Goal: Transaction & Acquisition: Purchase product/service

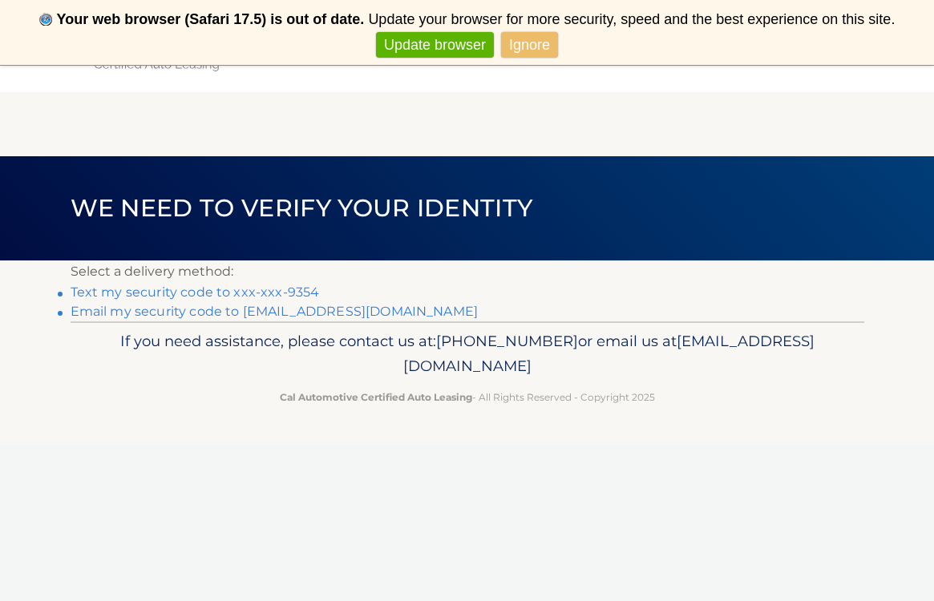
click at [237, 293] on link "Text my security code to xxx-xxx-9354" at bounding box center [195, 292] width 249 height 15
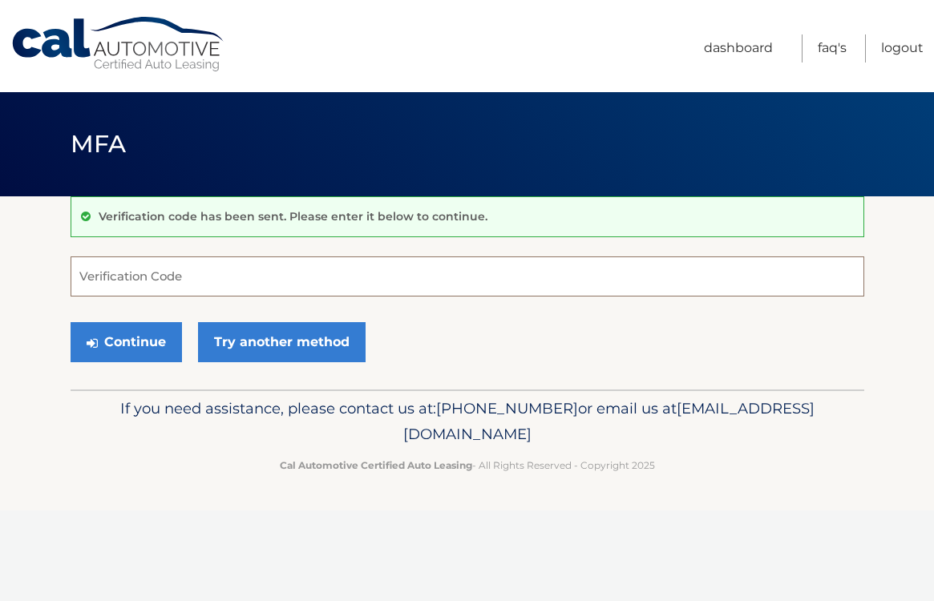
click at [132, 277] on input "Verification Code" at bounding box center [468, 277] width 794 height 40
type input "086189"
click at [134, 341] on button "Continue" at bounding box center [126, 342] width 111 height 40
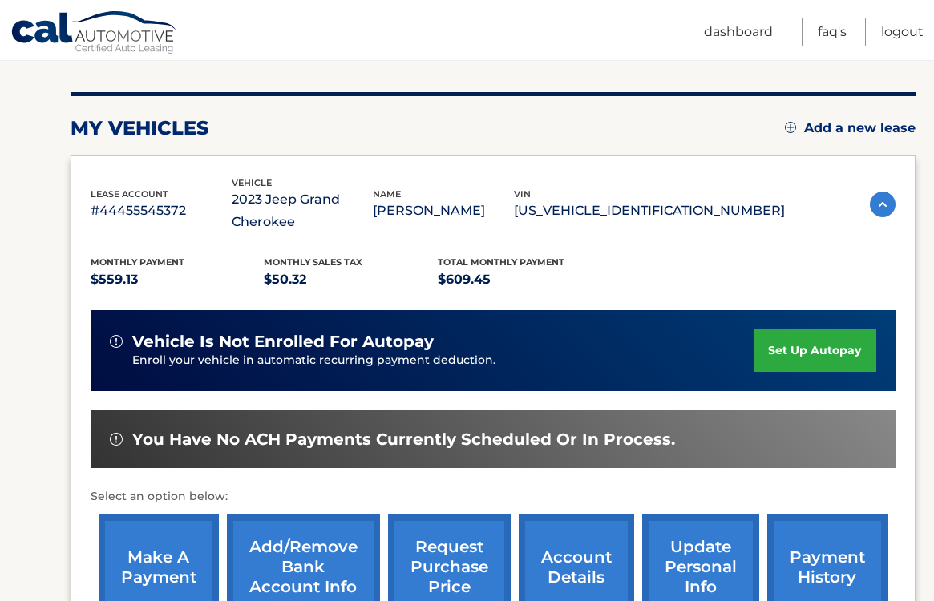
scroll to position [182, 0]
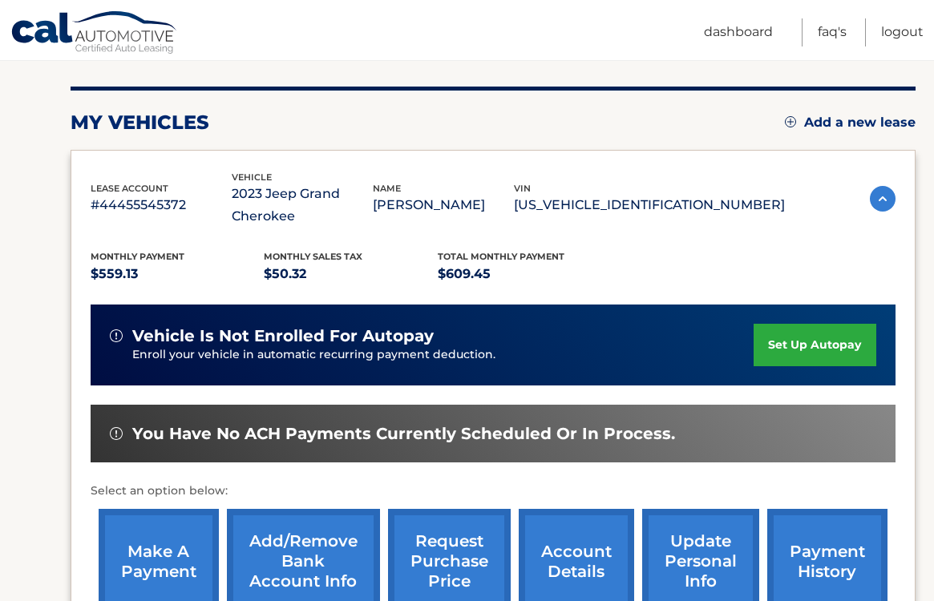
click at [173, 550] on link "make a payment" at bounding box center [159, 561] width 120 height 105
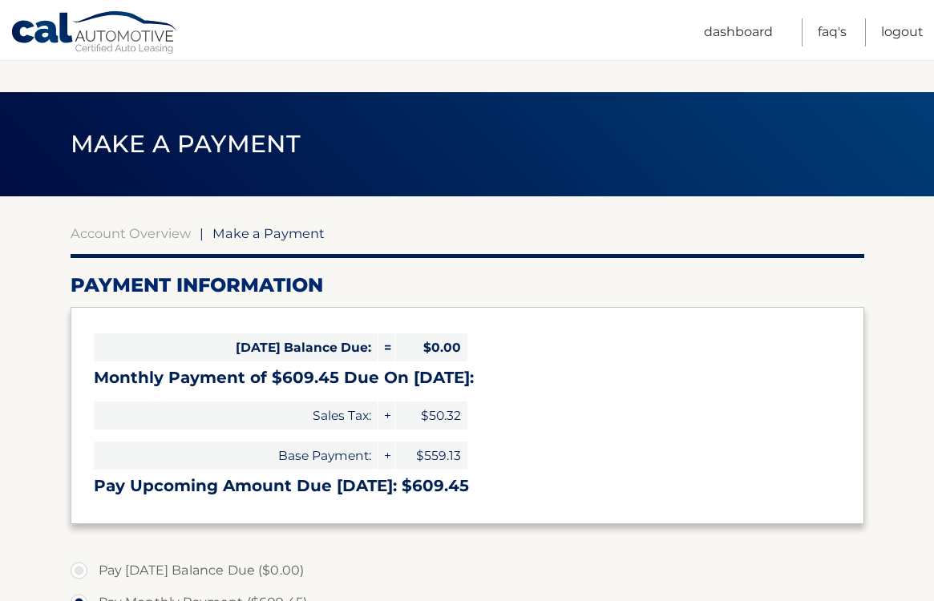
select select "ZTJiNDk1NmQtNTUzZS00ZWRkLWI2ZGItM2FmZmIyYzE0Nzlj"
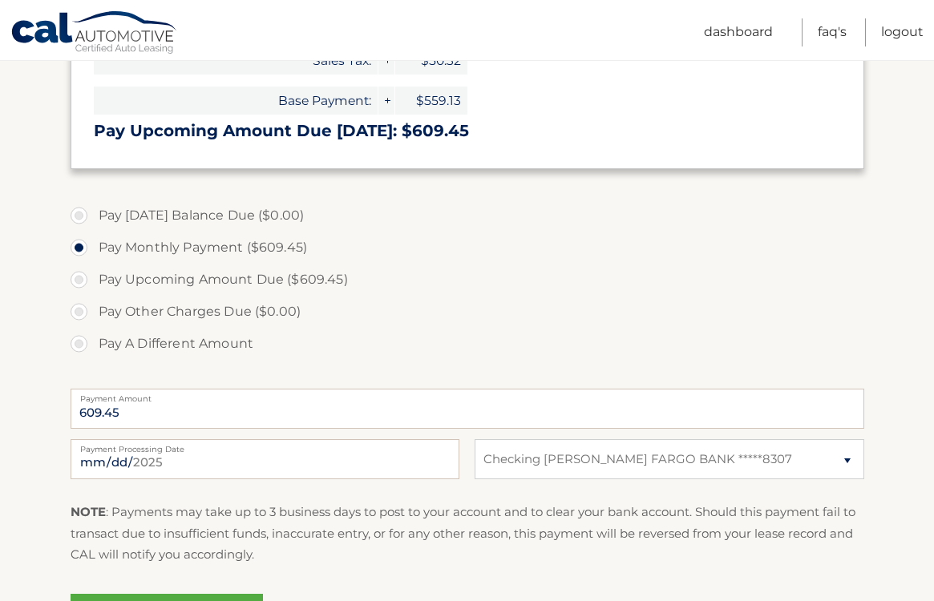
scroll to position [367, 0]
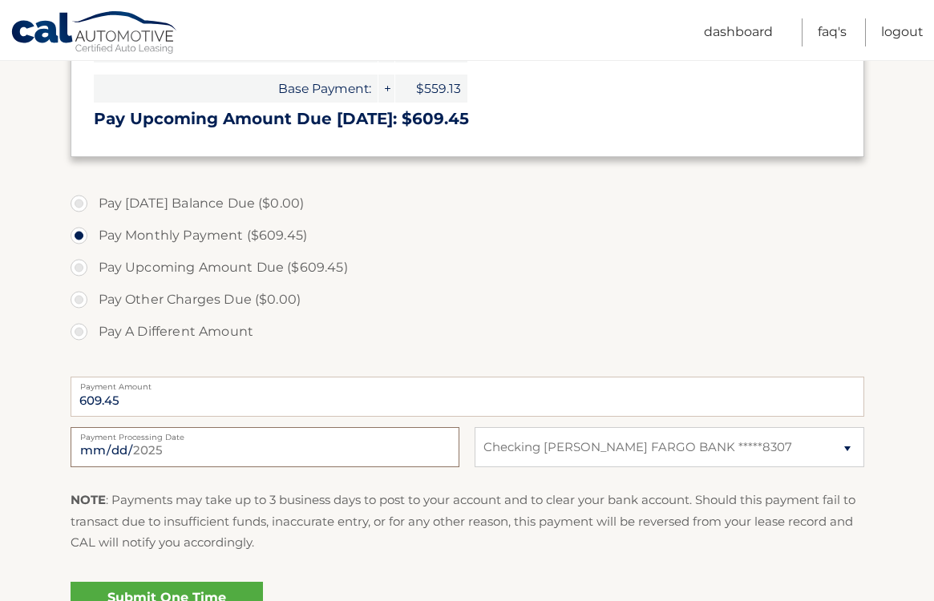
click at [199, 447] on input "2025-09-15" at bounding box center [265, 447] width 389 height 40
click at [212, 445] on input "2025-09-15" at bounding box center [265, 447] width 389 height 40
type input "2025-09-26"
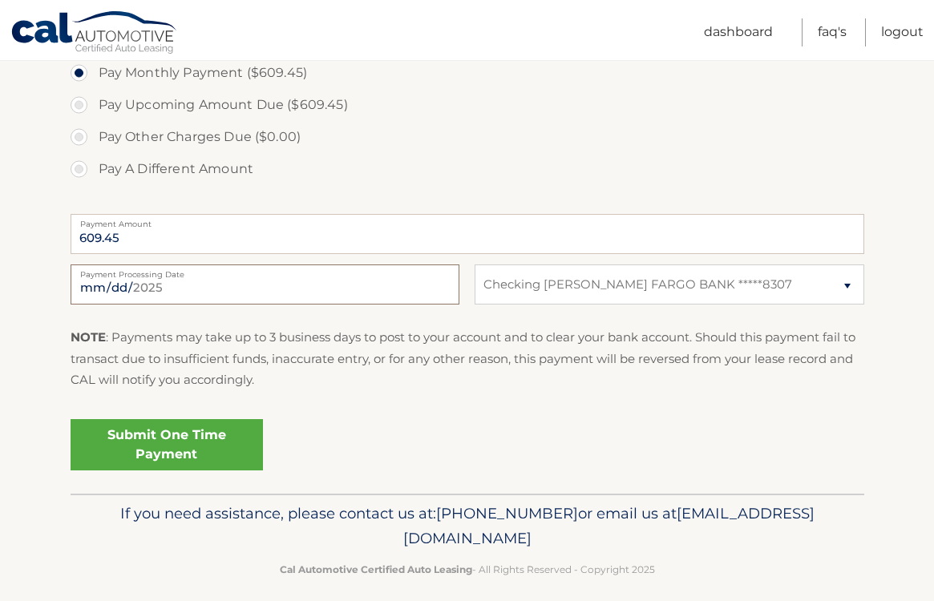
scroll to position [531, 0]
click at [201, 442] on link "Submit One Time Payment" at bounding box center [167, 444] width 192 height 51
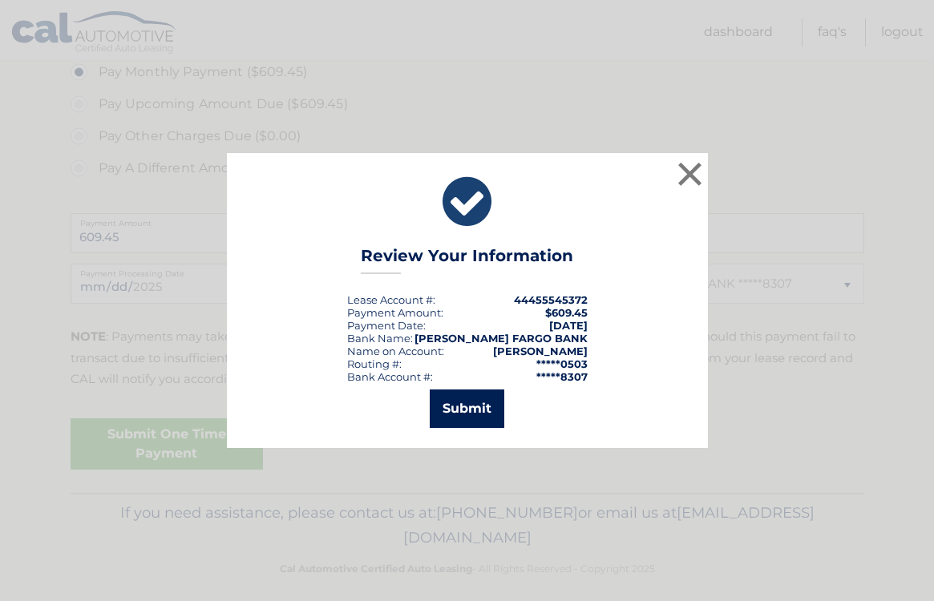
click at [472, 403] on button "Submit" at bounding box center [467, 409] width 75 height 38
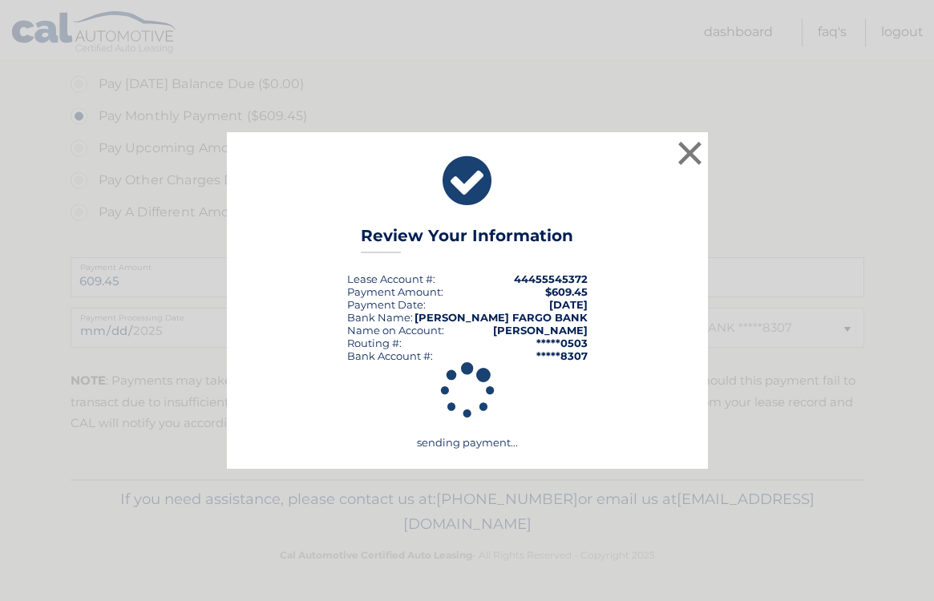
scroll to position [483, 0]
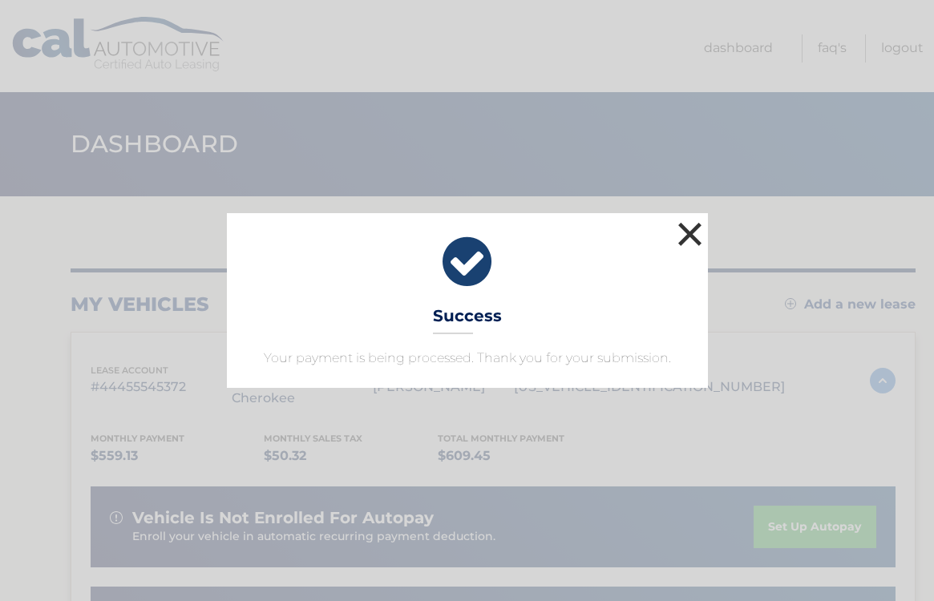
click at [687, 241] on button "×" at bounding box center [690, 234] width 32 height 32
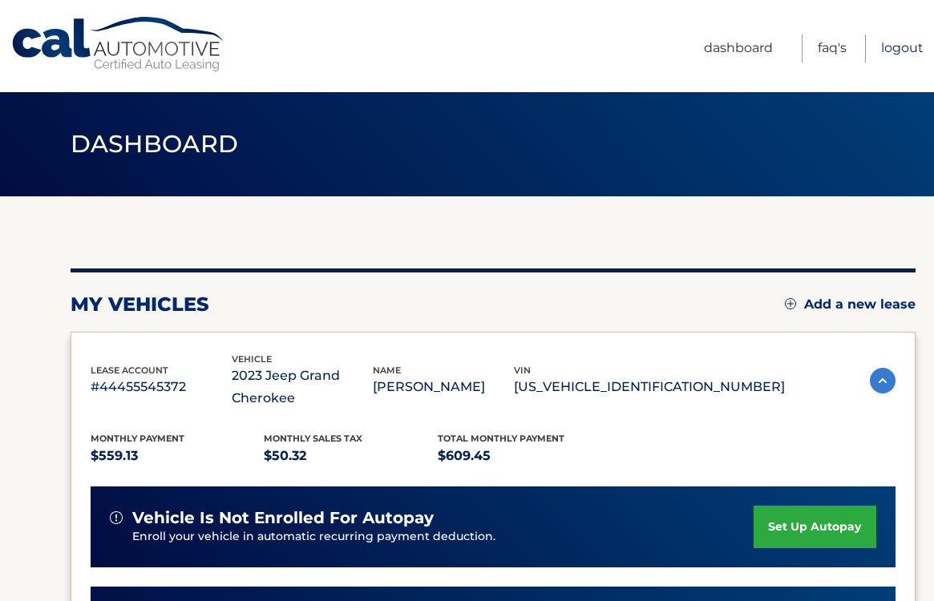
click at [895, 47] on link "Logout" at bounding box center [902, 48] width 42 height 28
